Goal: Find specific page/section: Find specific page/section

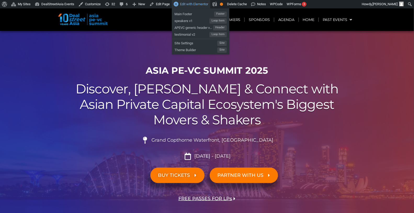
click at [179, 7] on link "Edit with Elementor" at bounding box center [191, 4] width 38 height 8
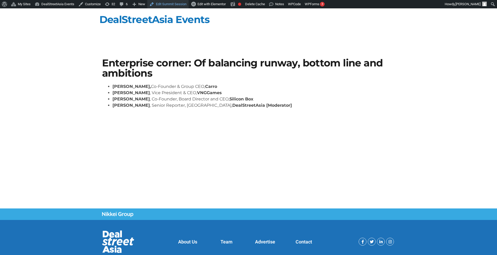
click at [167, 4] on link "Edit Summit Session" at bounding box center [167, 4] width 41 height 8
